Goal: Find contact information: Find contact information

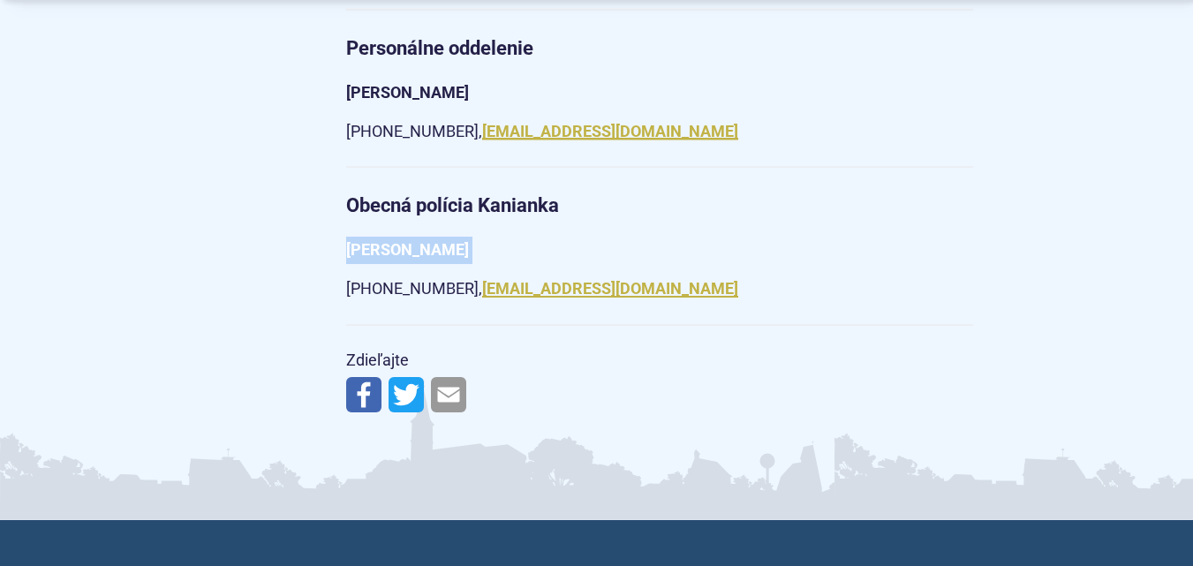
scroll to position [3180, 0]
click at [420, 83] on strong "[PERSON_NAME]" at bounding box center [407, 92] width 123 height 19
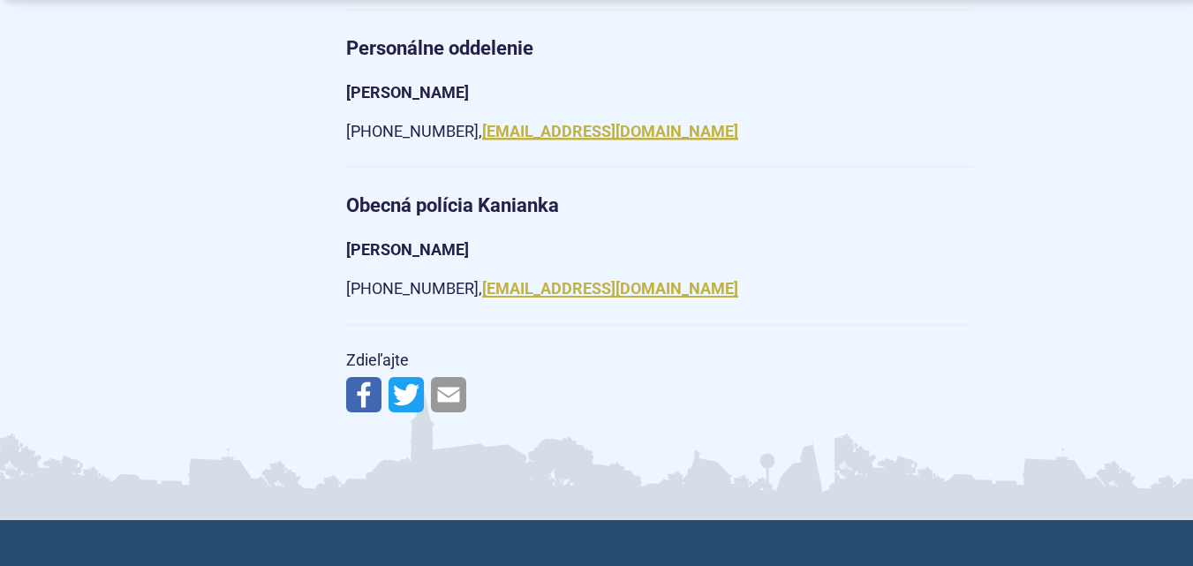
click at [411, 83] on strong "[PERSON_NAME]" at bounding box center [407, 92] width 123 height 19
click at [420, 83] on strong "[PERSON_NAME]" at bounding box center [407, 92] width 123 height 19
click at [468, 83] on strong "[PERSON_NAME]" at bounding box center [407, 92] width 123 height 19
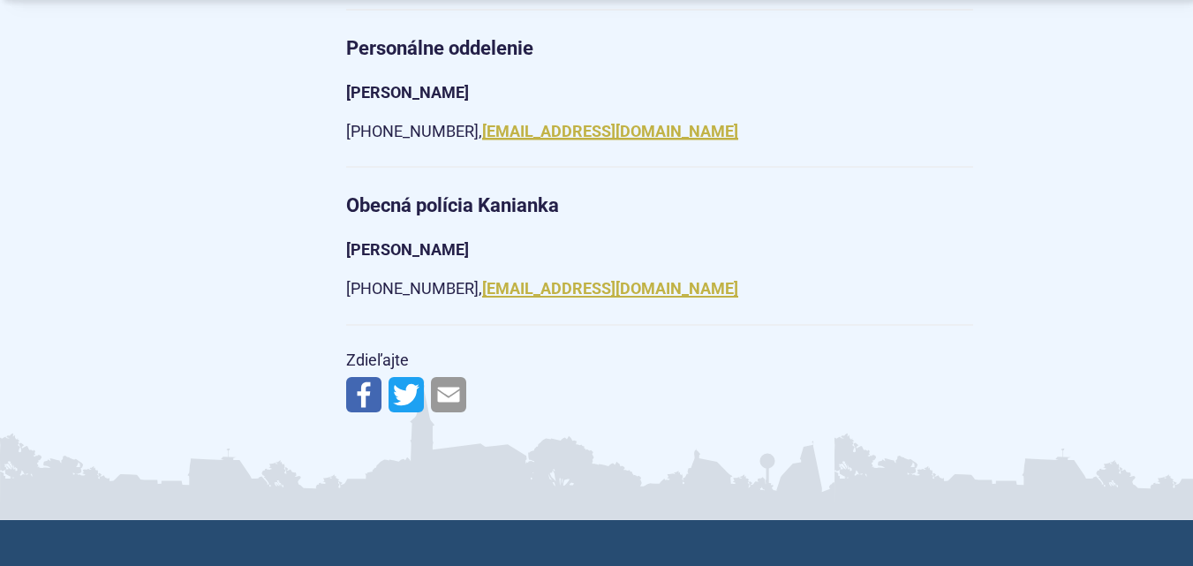
click at [469, 83] on strong "[PERSON_NAME]" at bounding box center [407, 92] width 123 height 19
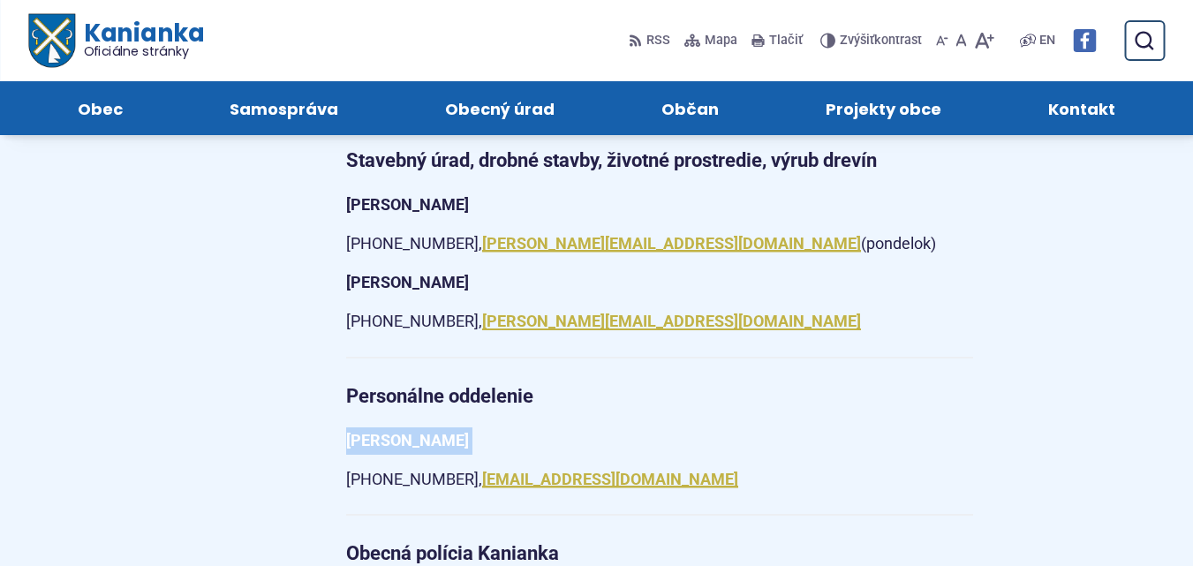
scroll to position [2826, 0]
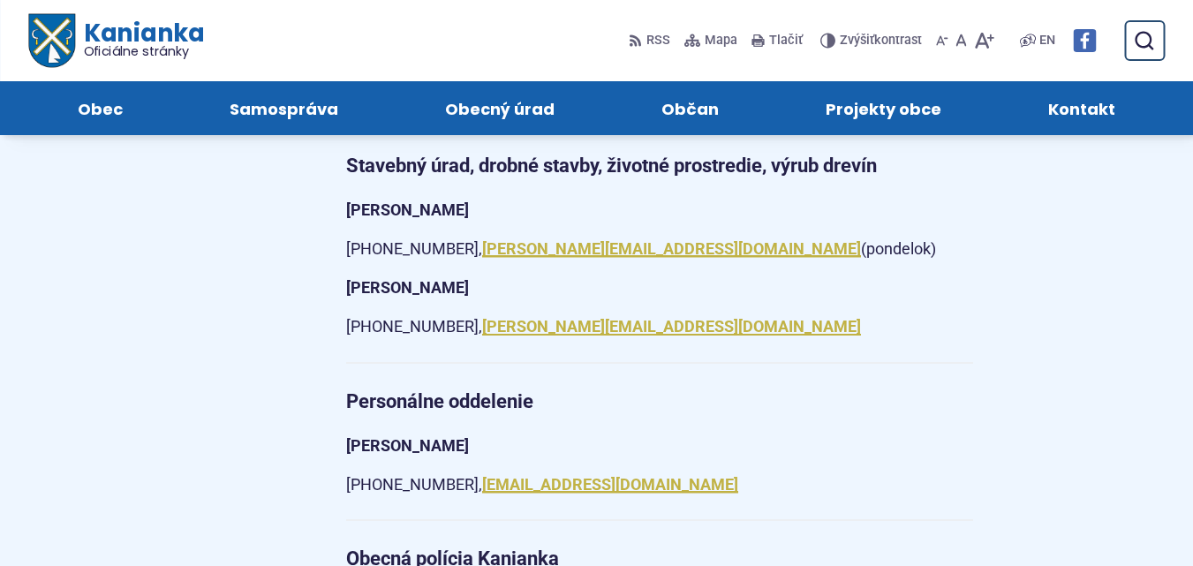
click at [469, 278] on strong "[PERSON_NAME]" at bounding box center [407, 287] width 123 height 19
copy article "[PERSON_NAME]"
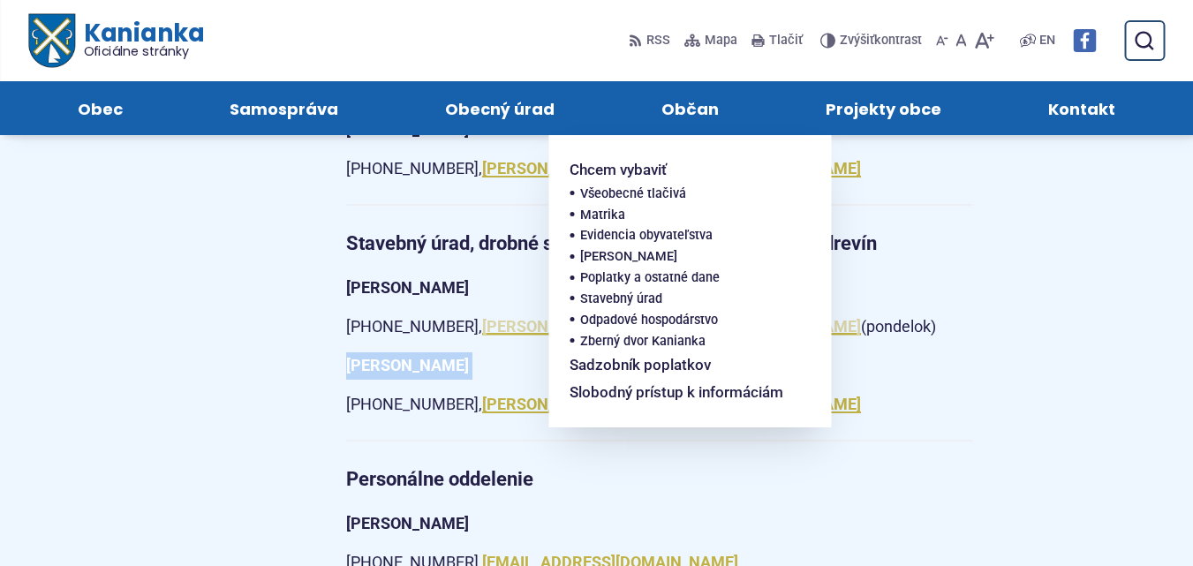
scroll to position [2738, 0]
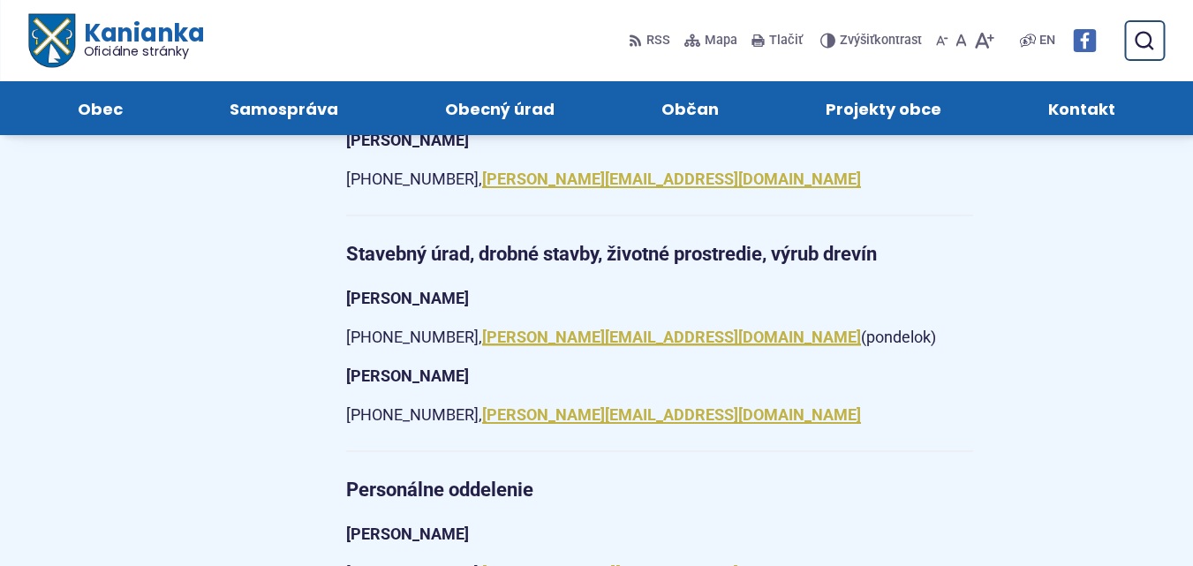
click at [452, 289] on strong "[PERSON_NAME]" at bounding box center [407, 298] width 123 height 19
copy article "[PERSON_NAME]"
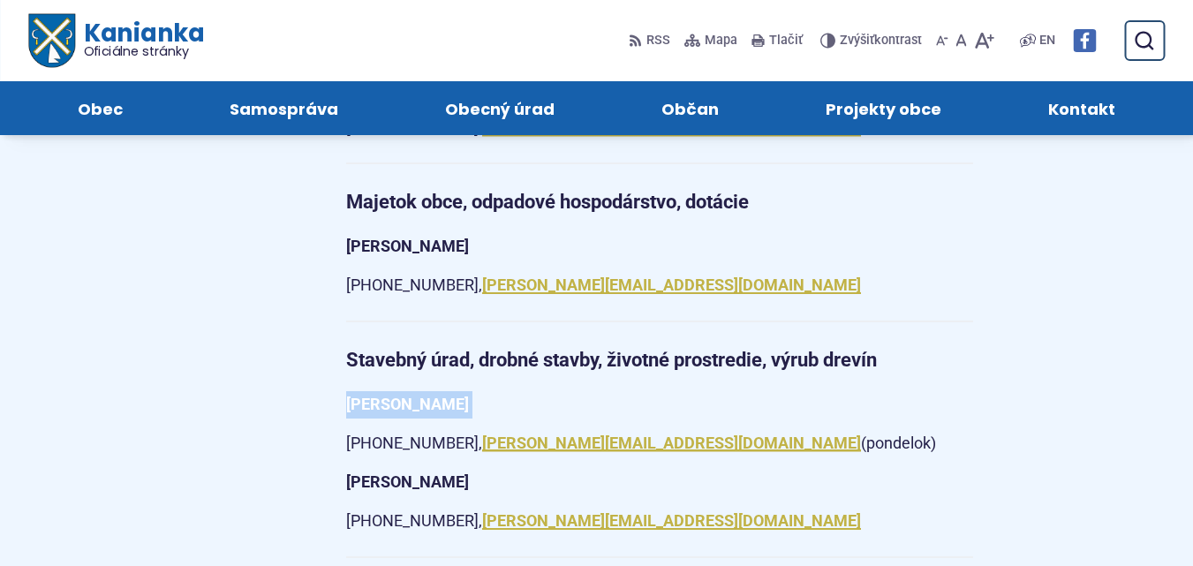
scroll to position [2561, 0]
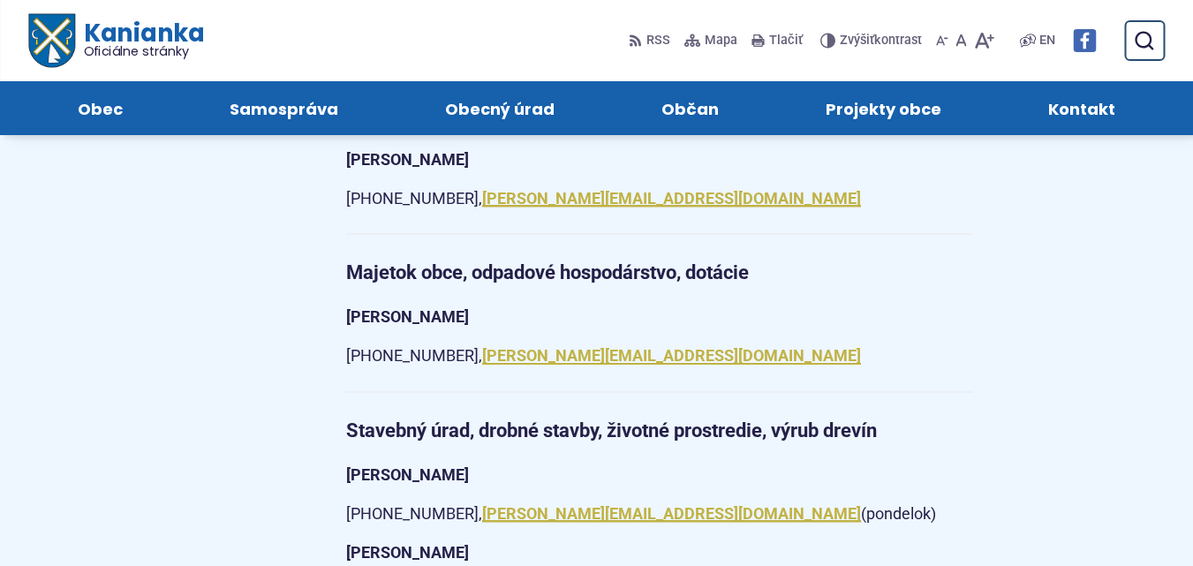
click at [421, 307] on strong "[PERSON_NAME]" at bounding box center [407, 316] width 123 height 19
copy article "[PERSON_NAME]"
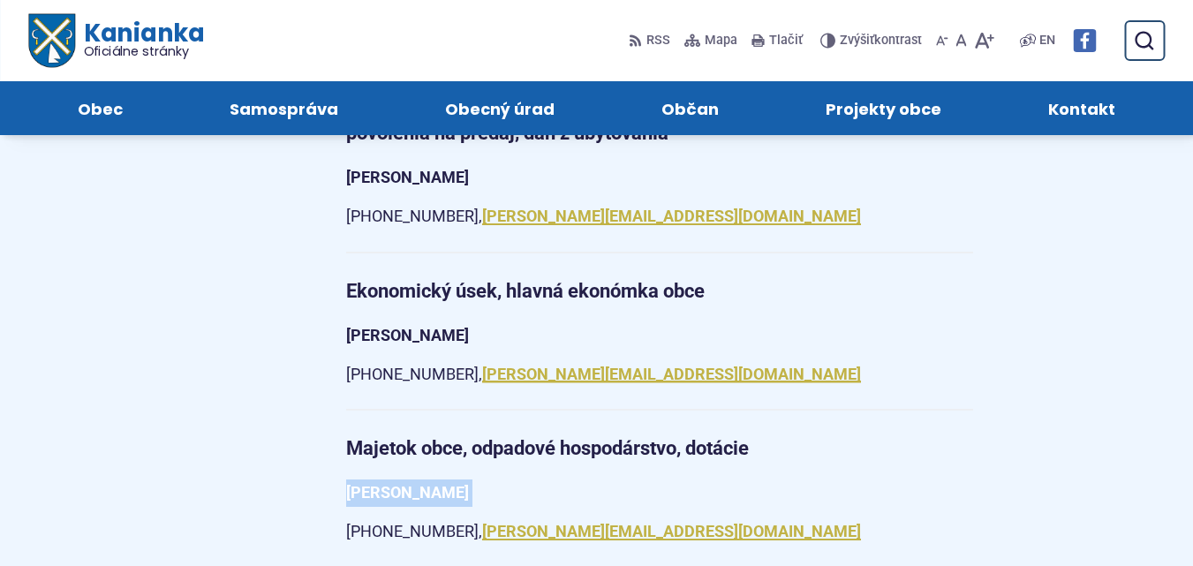
scroll to position [2385, 0]
click at [427, 327] on strong "[PERSON_NAME]" at bounding box center [407, 336] width 123 height 19
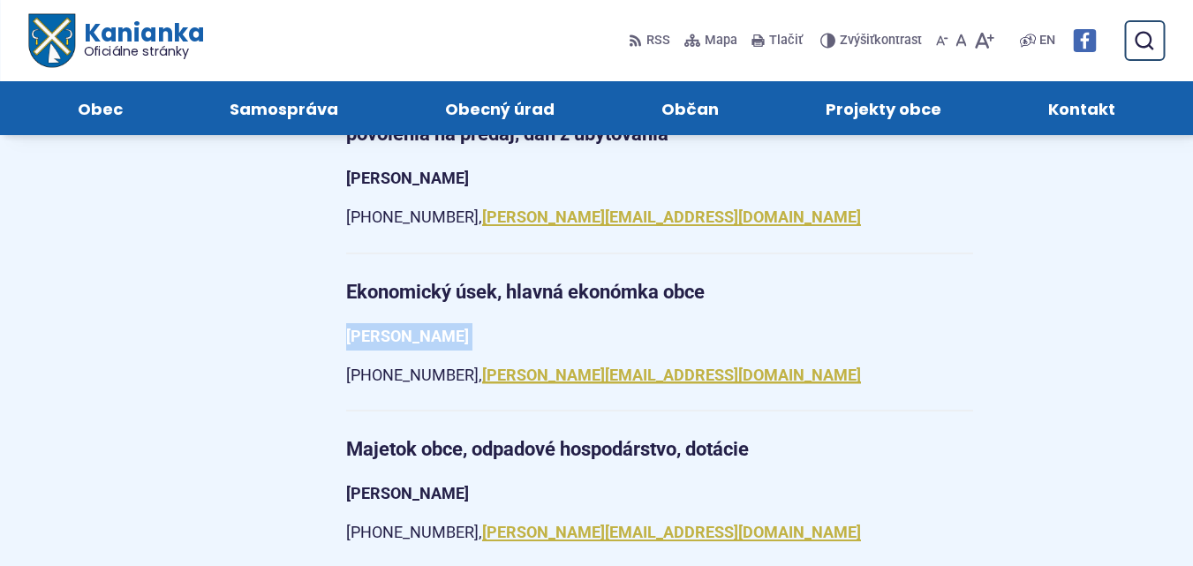
click at [427, 327] on strong "[PERSON_NAME]" at bounding box center [407, 336] width 123 height 19
copy article "[PERSON_NAME]"
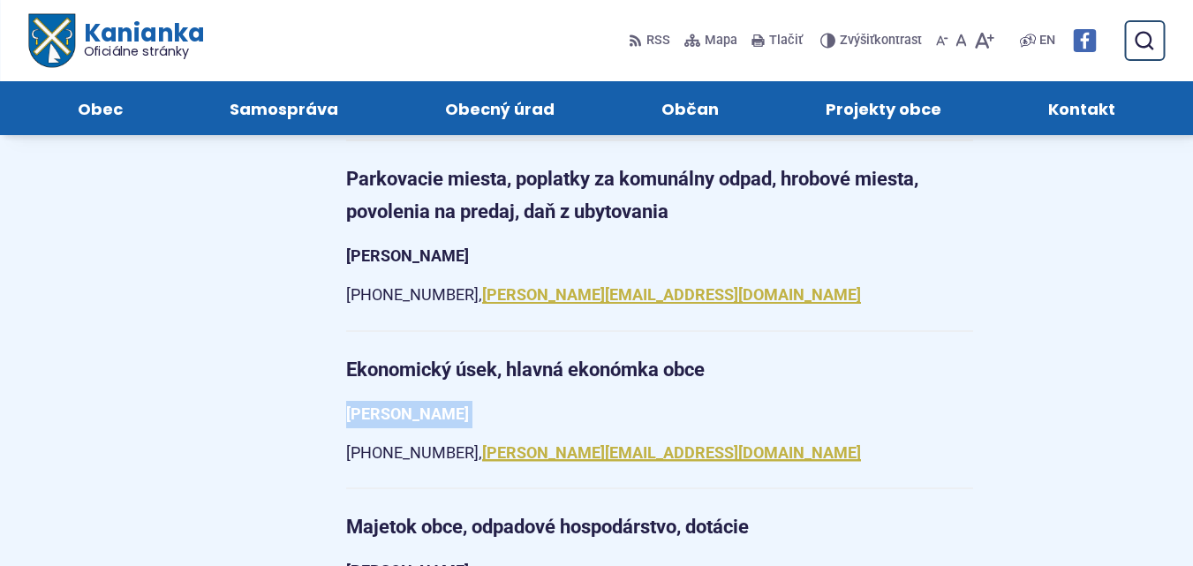
scroll to position [2296, 0]
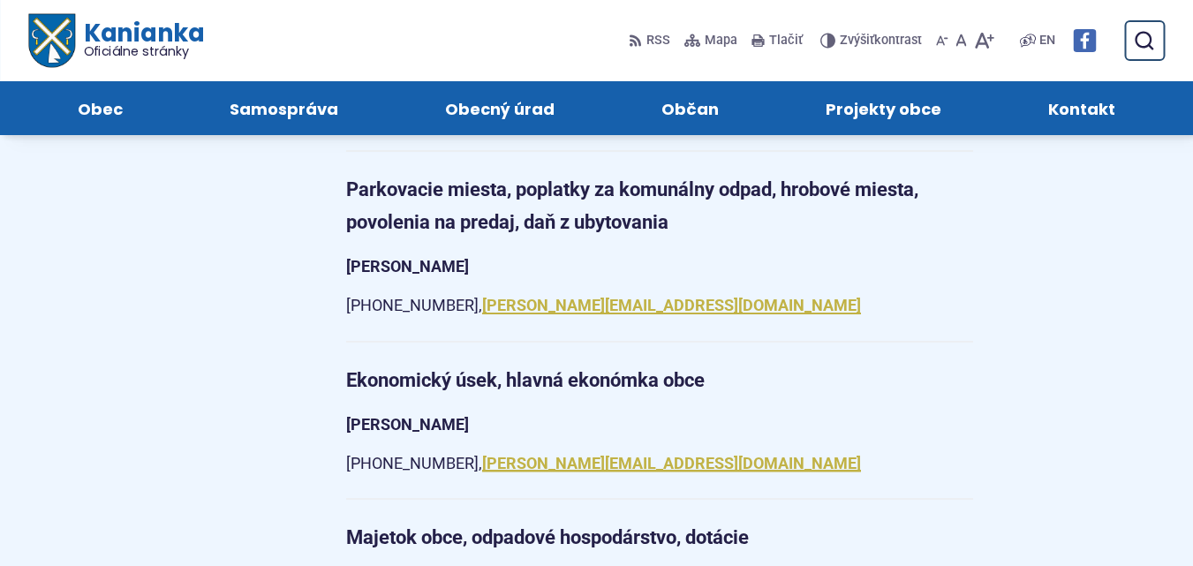
click at [455, 257] on strong "[PERSON_NAME]" at bounding box center [407, 266] width 123 height 19
copy article "[PERSON_NAME]"
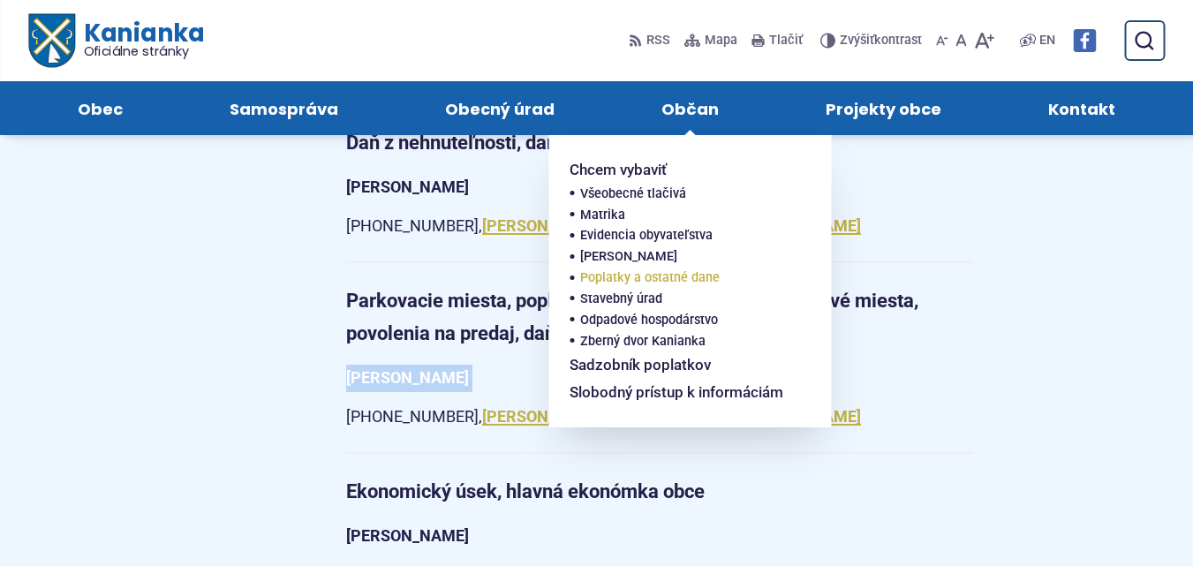
scroll to position [2120, 0]
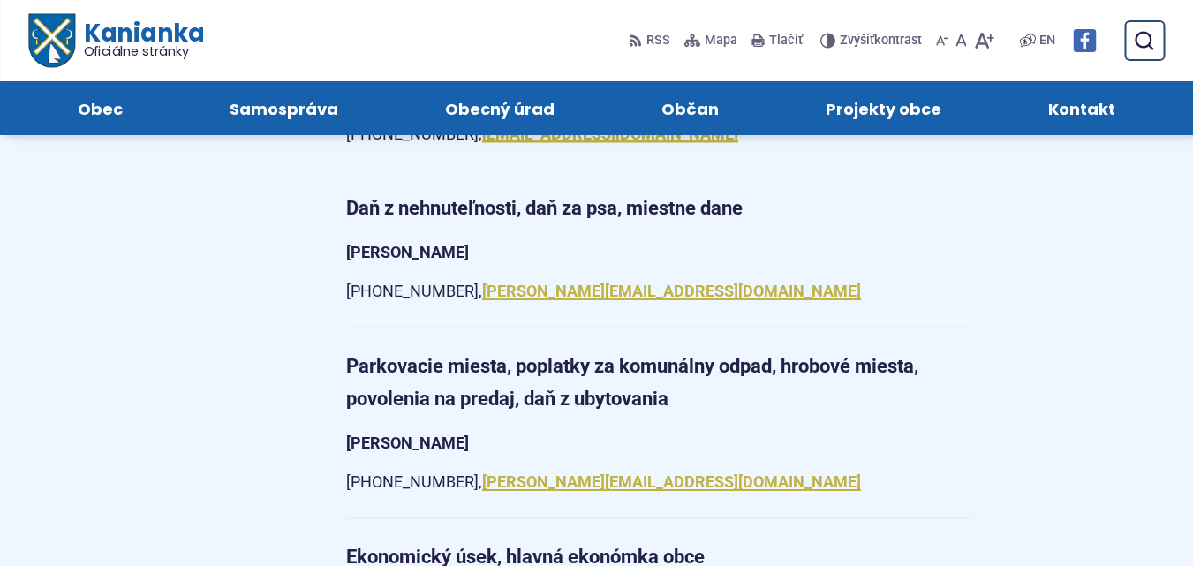
click at [469, 243] on strong "[PERSON_NAME]" at bounding box center [407, 252] width 123 height 19
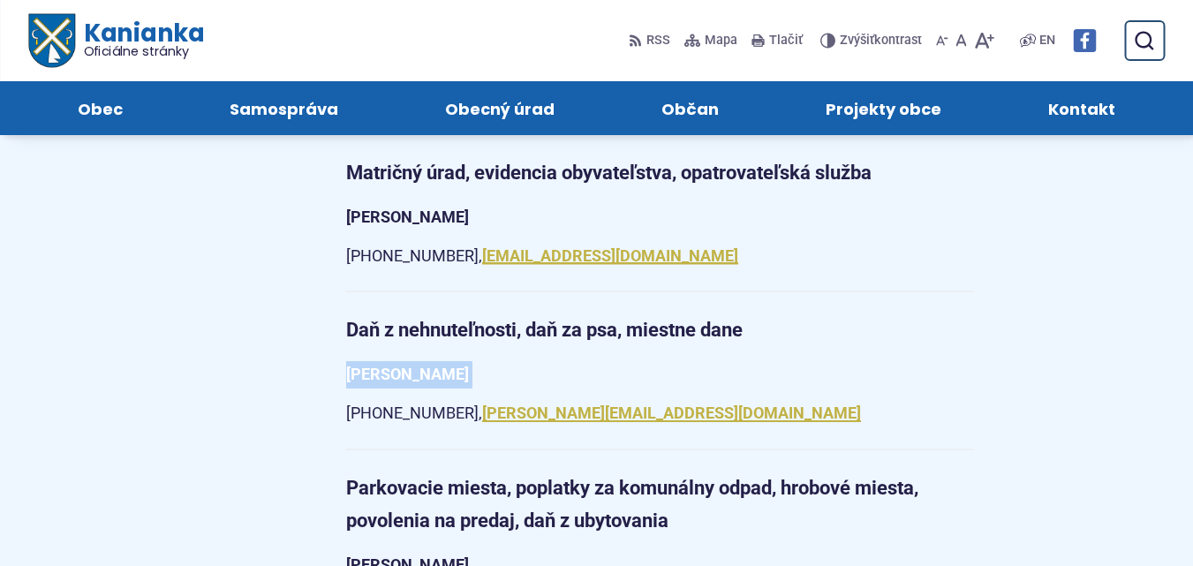
scroll to position [1943, 0]
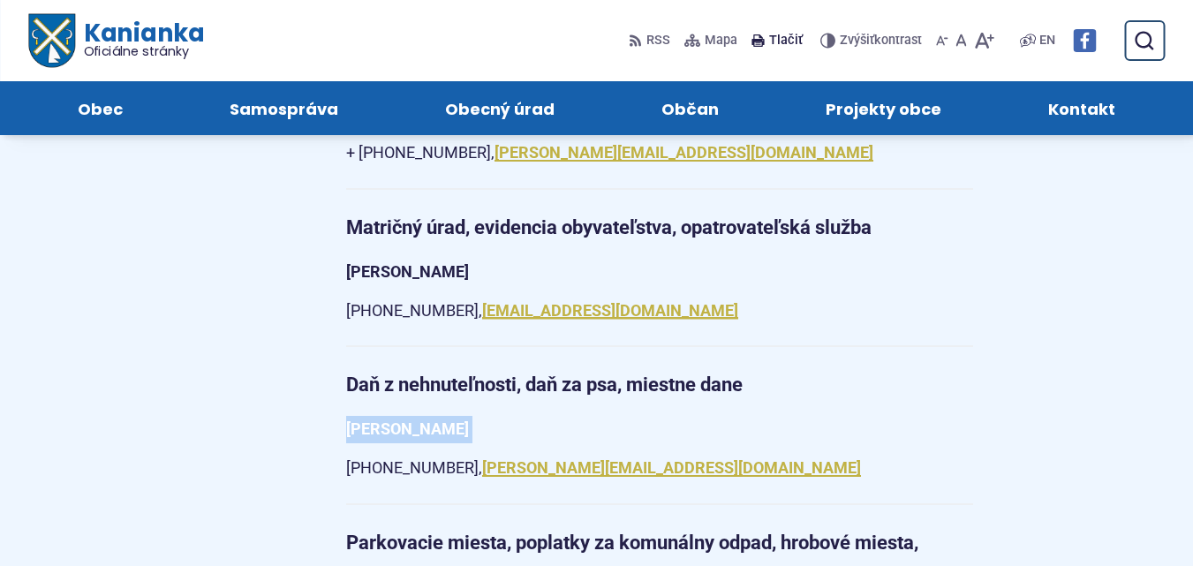
copy article "[PERSON_NAME]"
click at [378, 262] on strong "[PERSON_NAME]" at bounding box center [407, 271] width 123 height 19
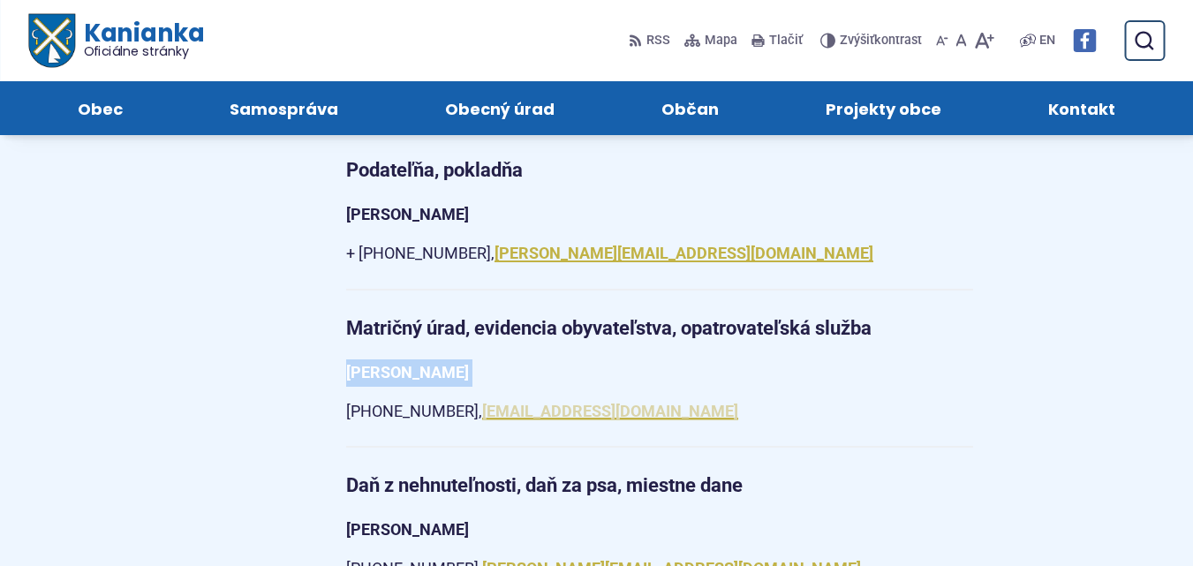
scroll to position [1766, 0]
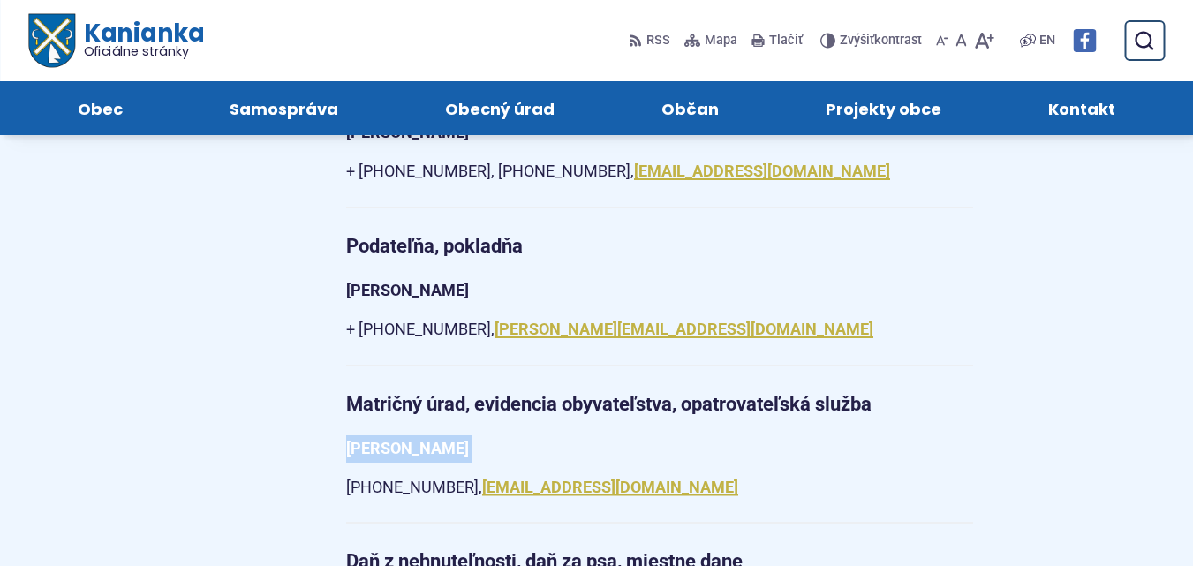
copy article "[PERSON_NAME]"
click at [398, 281] on strong "[PERSON_NAME]" at bounding box center [407, 290] width 123 height 19
click at [397, 281] on strong "[PERSON_NAME]" at bounding box center [407, 290] width 123 height 19
copy article "[PERSON_NAME]"
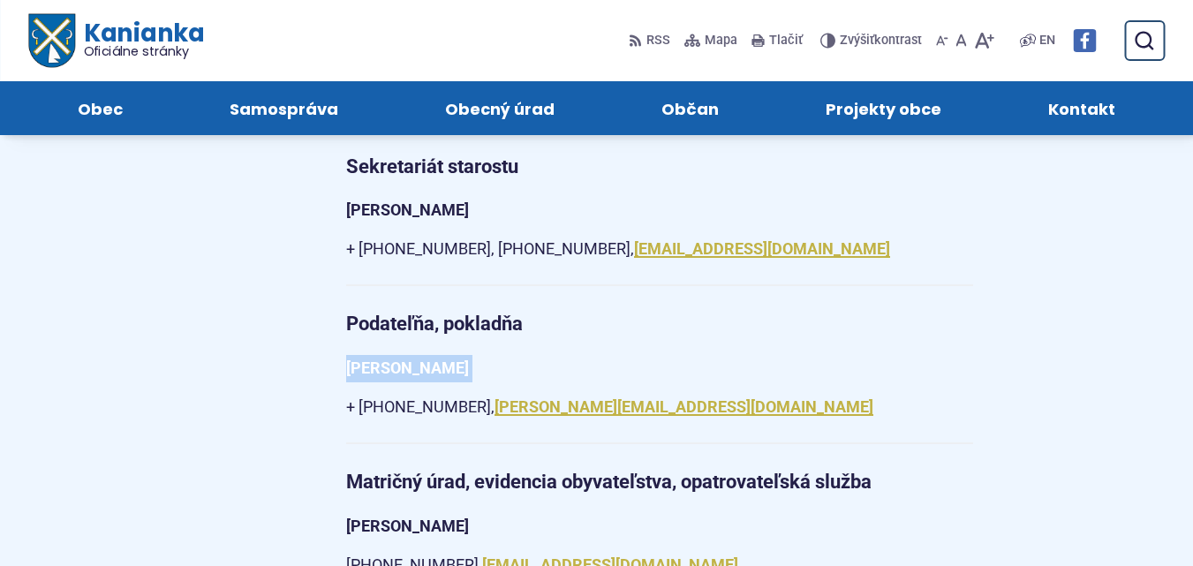
scroll to position [1678, 0]
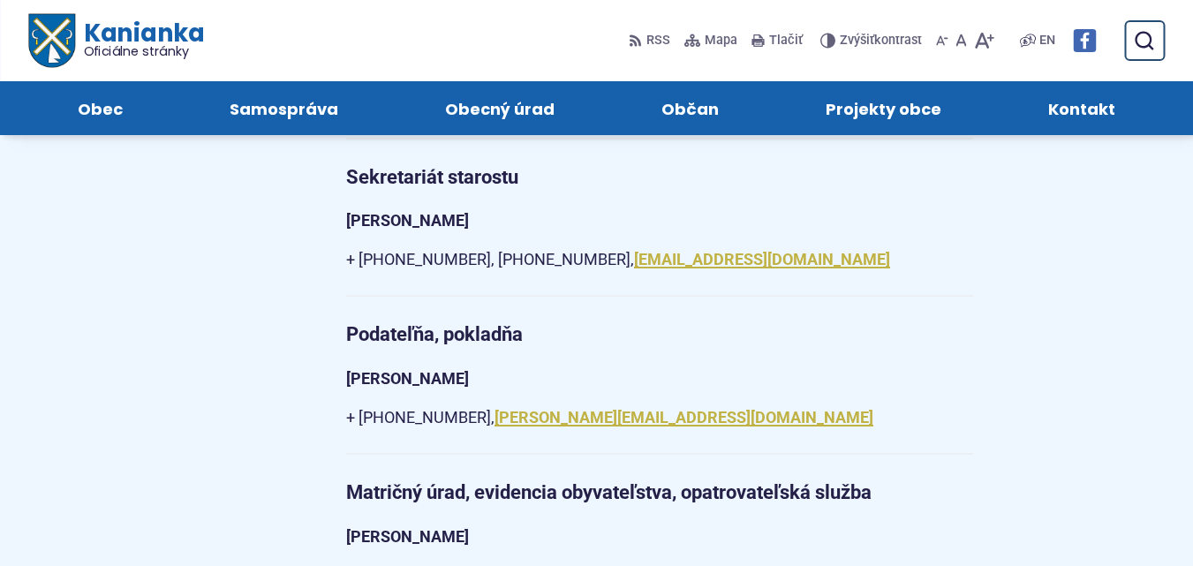
click at [429, 211] on strong "[PERSON_NAME]" at bounding box center [407, 220] width 123 height 19
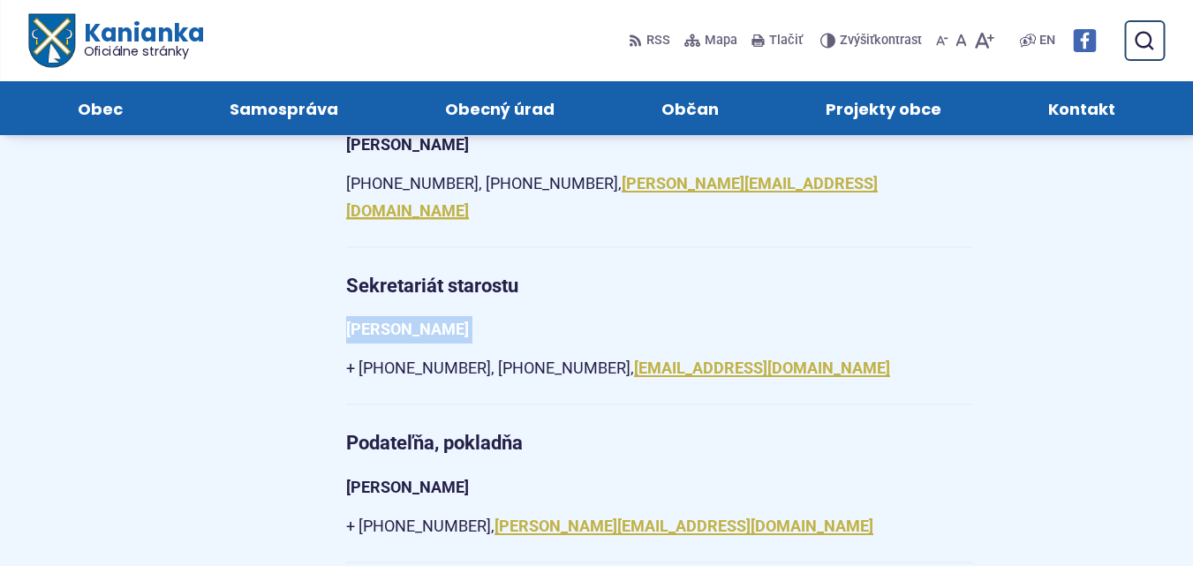
scroll to position [1502, 0]
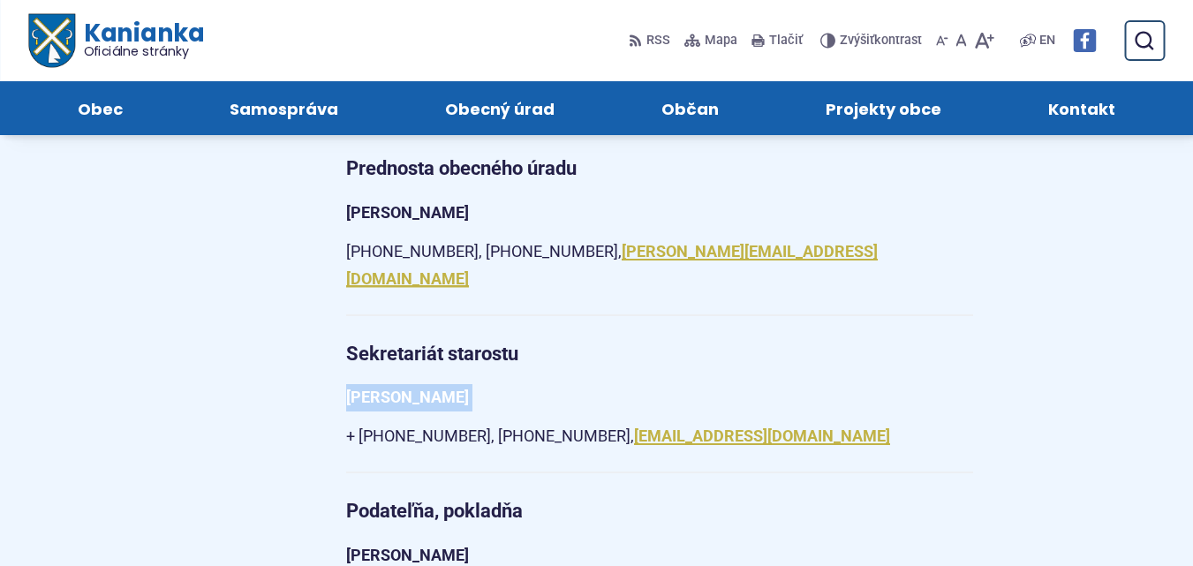
copy article "[PERSON_NAME]"
click at [425, 214] on strong "[PERSON_NAME]" at bounding box center [407, 212] width 123 height 19
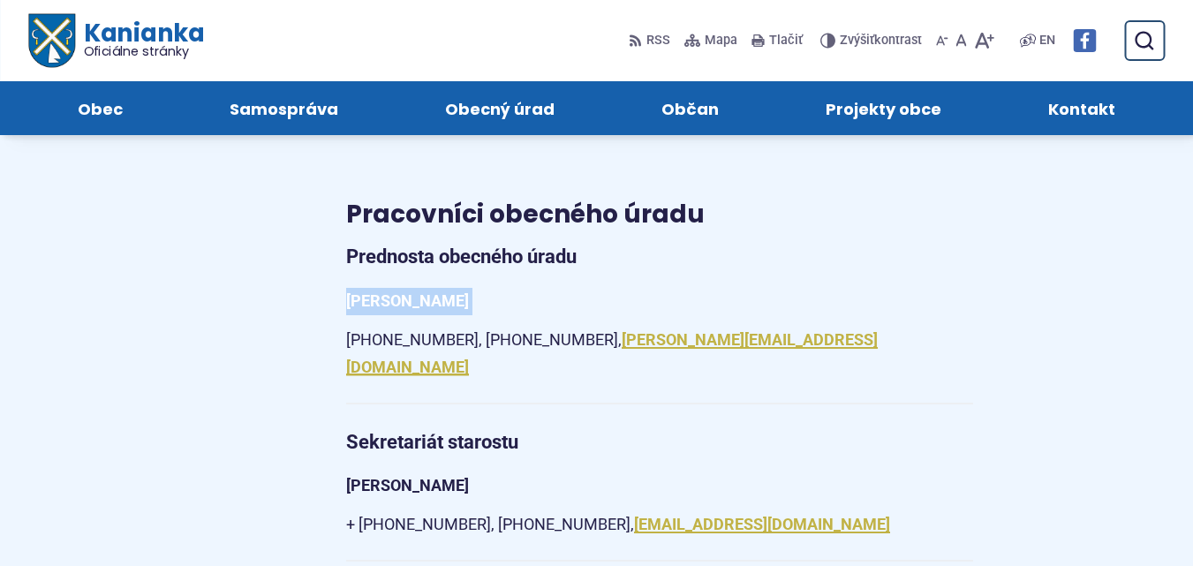
scroll to position [1325, 0]
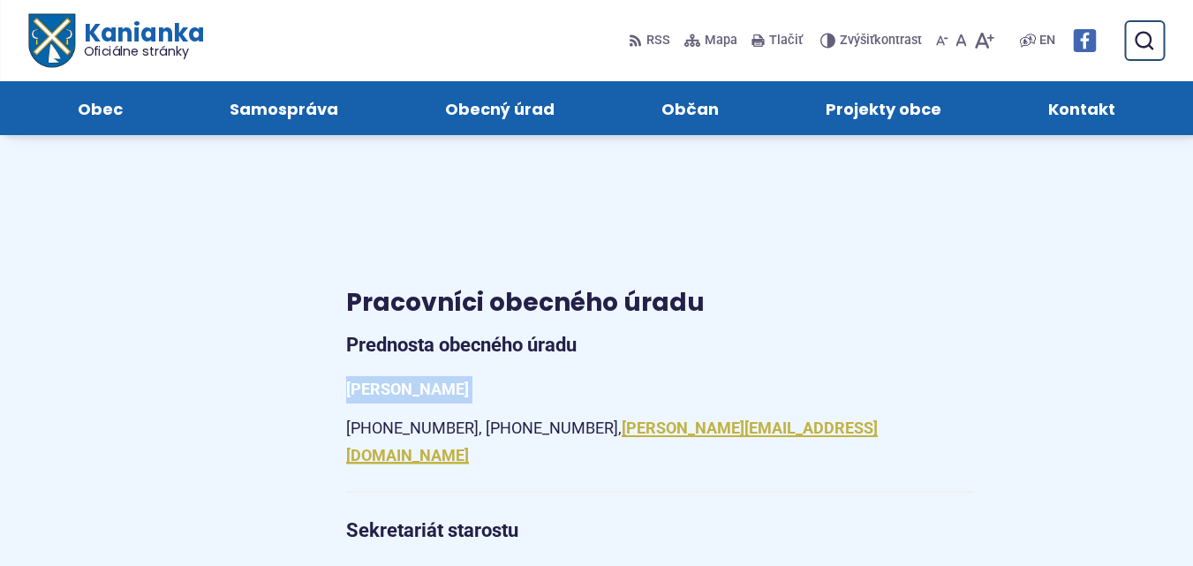
copy article "[PERSON_NAME]"
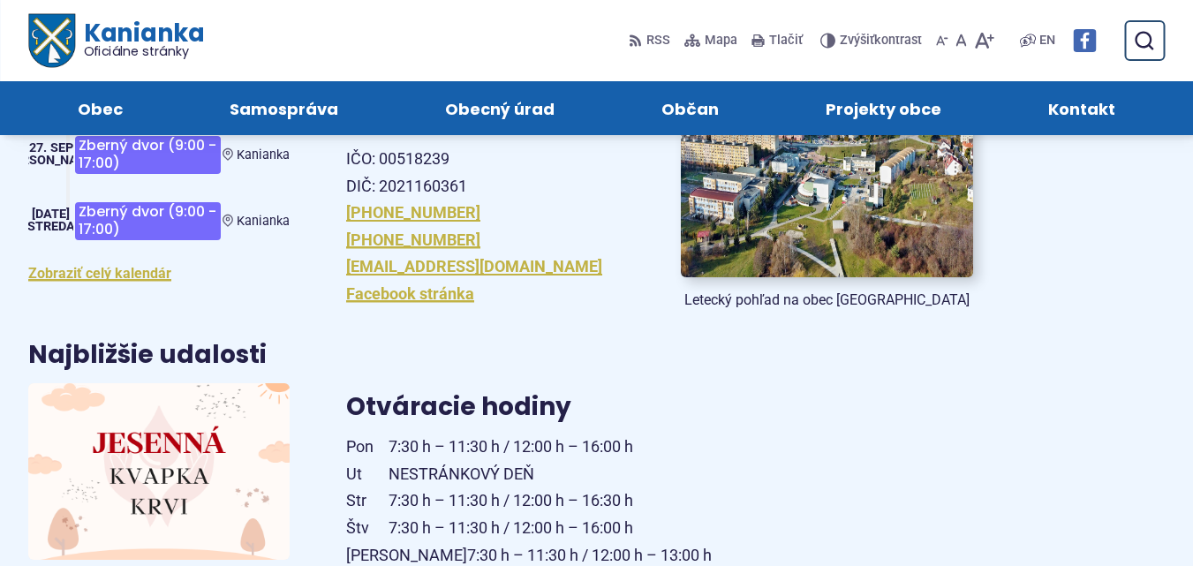
scroll to position [353, 0]
